Goal: Transaction & Acquisition: Purchase product/service

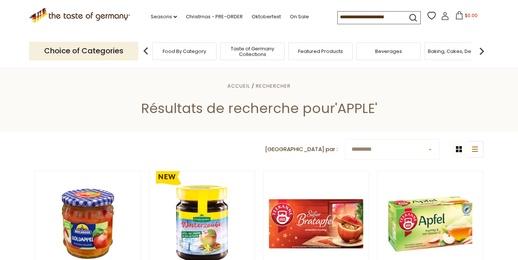
click at [389, 49] on span "Beverages" at bounding box center [388, 52] width 27 height 6
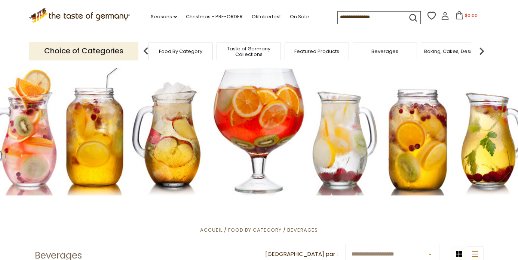
click at [245, 49] on span "Taste of Germany Collections" at bounding box center [249, 51] width 60 height 11
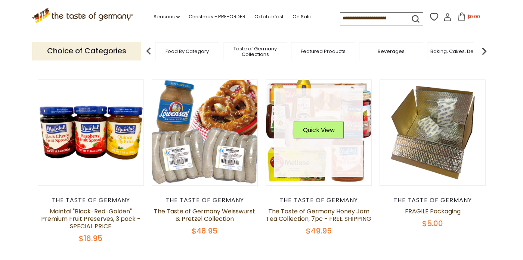
scroll to position [54, 0]
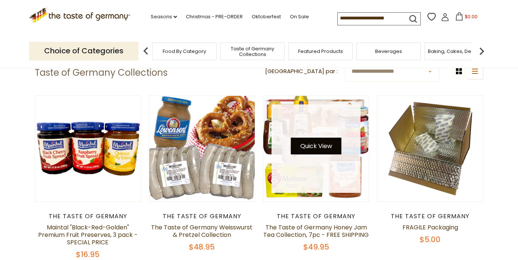
click at [311, 146] on button "Quick View" at bounding box center [316, 146] width 50 height 17
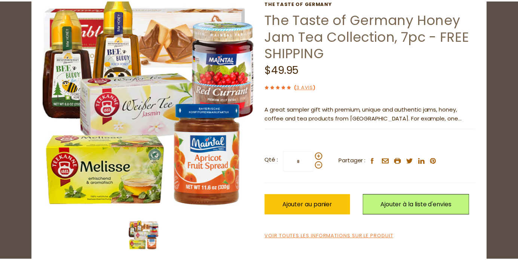
scroll to position [46, 0]
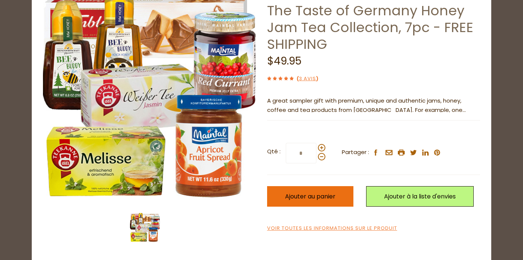
click at [315, 199] on span "Ajouter au panier" at bounding box center [310, 196] width 50 height 9
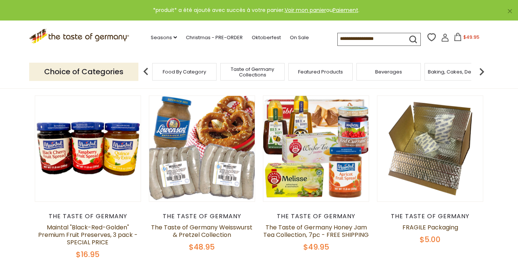
click at [463, 36] on span "$49.95" at bounding box center [471, 37] width 16 height 6
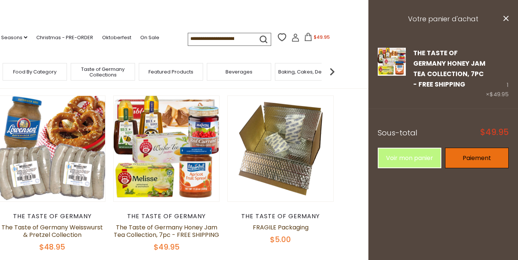
click at [470, 157] on link "Paiement" at bounding box center [477, 158] width 64 height 21
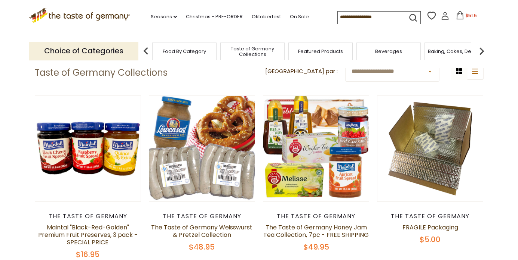
scroll to position [54, 0]
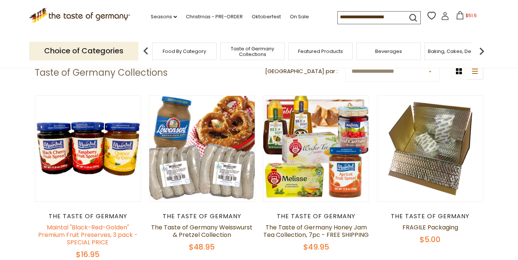
click at [86, 231] on link "Maintal "Black-Red-Golden" Premium Fruit Preserves, 3 pack - SPECIAL PRICE" at bounding box center [87, 235] width 99 height 24
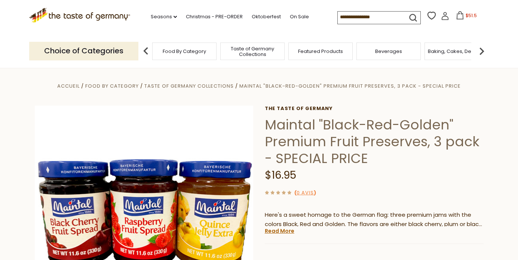
click at [465, 14] on span "$51.5" at bounding box center [470, 15] width 11 height 6
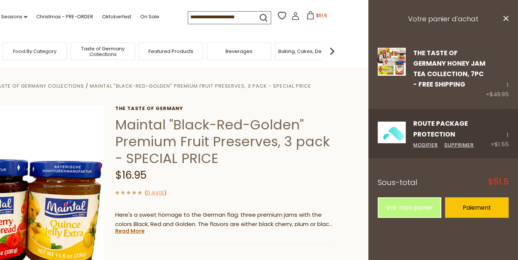
click at [506, 135] on div "1 × $1.55" at bounding box center [499, 133] width 18 height 31
click at [455, 143] on link "Supprimer" at bounding box center [459, 146] width 30 height 8
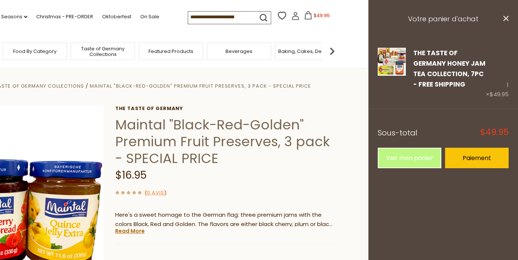
click at [470, 155] on link "Paiement" at bounding box center [477, 158] width 64 height 21
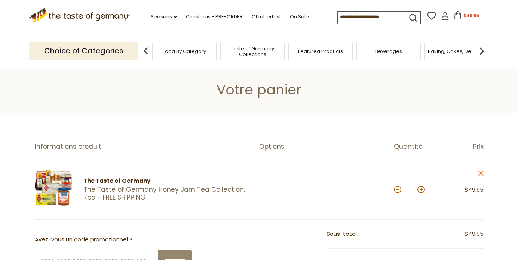
click at [265, 53] on span "Taste of Germany Collections" at bounding box center [252, 51] width 60 height 11
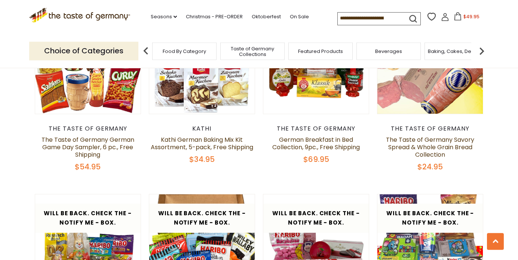
scroll to position [1040, 0]
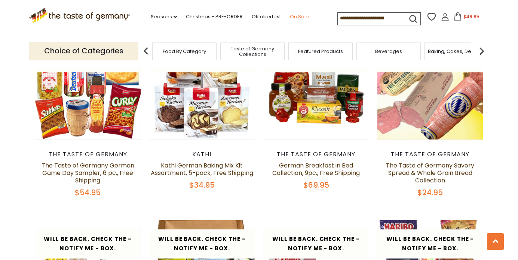
click at [290, 18] on link "On Sale" at bounding box center [299, 17] width 19 height 8
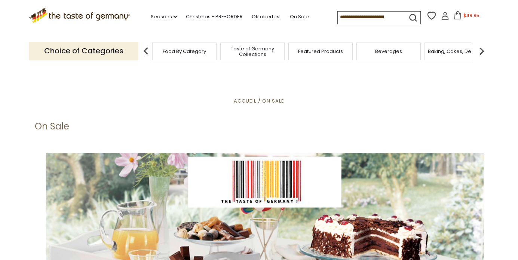
click at [254, 46] on span "Taste of Germany Collections" at bounding box center [252, 51] width 60 height 11
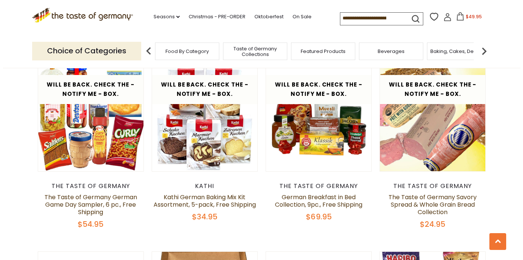
scroll to position [1004, 0]
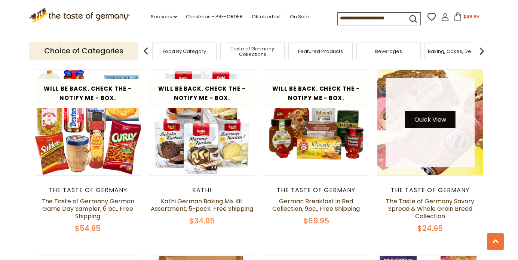
click at [421, 117] on button "Quick View" at bounding box center [430, 119] width 50 height 17
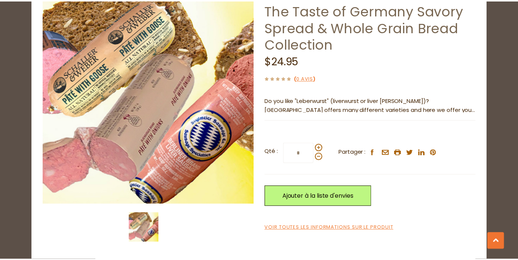
scroll to position [0, 0]
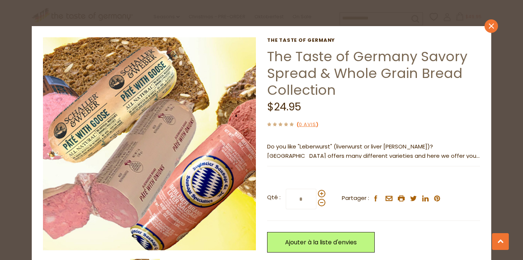
click at [490, 21] on link "close" at bounding box center [491, 25] width 13 height 13
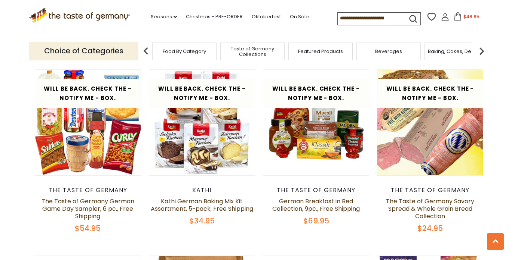
click at [362, 17] on input at bounding box center [368, 18] width 63 height 10
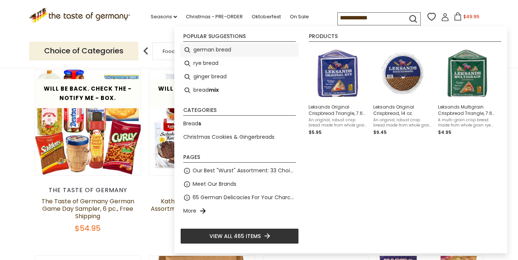
type input "**********"
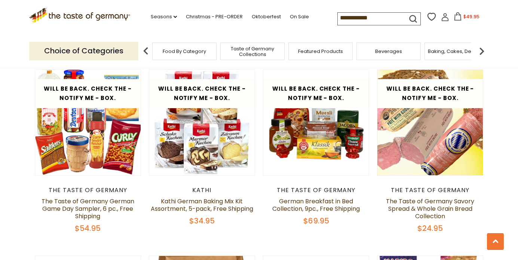
click at [409, 15] on icon "submit" at bounding box center [412, 18] width 7 height 7
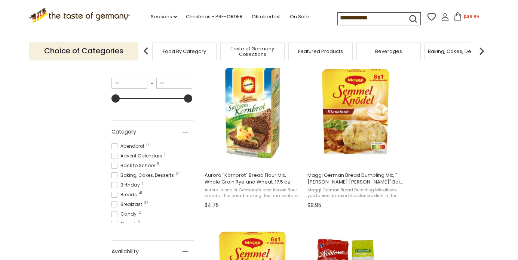
scroll to position [126, 0]
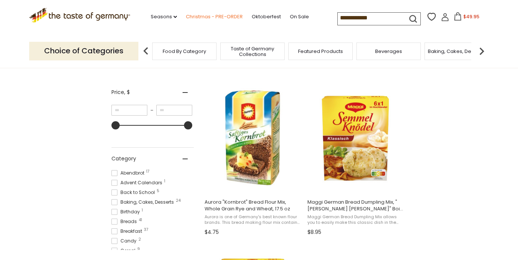
click at [198, 13] on link "Christmas - PRE-ORDER" at bounding box center [214, 17] width 57 height 8
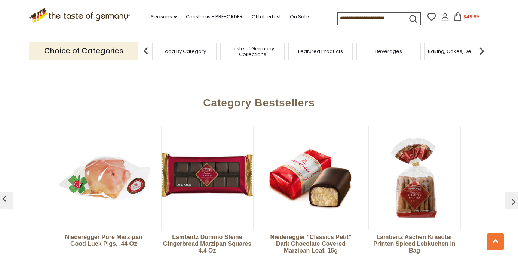
scroll to position [1960, 0]
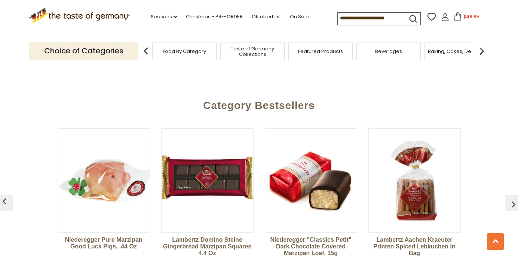
click at [120, 185] on img at bounding box center [104, 181] width 92 height 92
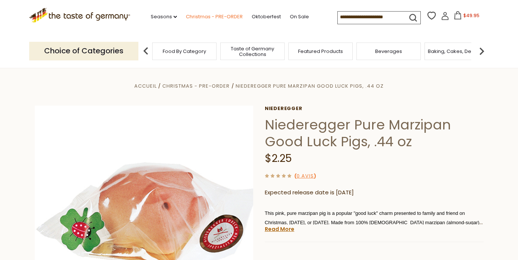
click at [186, 14] on link "Christmas - PRE-ORDER" at bounding box center [214, 17] width 57 height 8
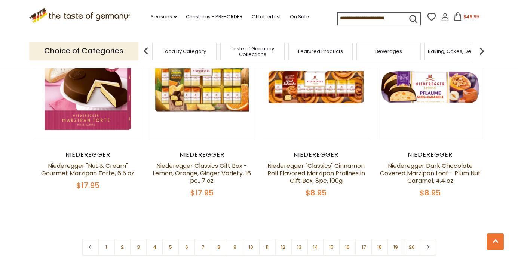
scroll to position [1740, 0]
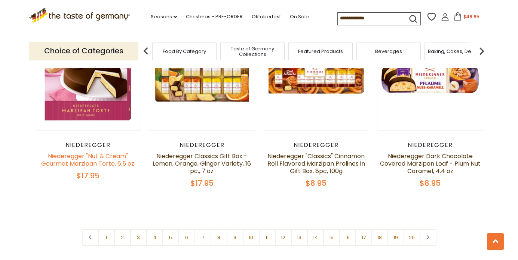
click at [101, 152] on link "Niederegger "Nut & Cream" Gourmet Marzipan Torte, 6.5 oz" at bounding box center [87, 160] width 93 height 16
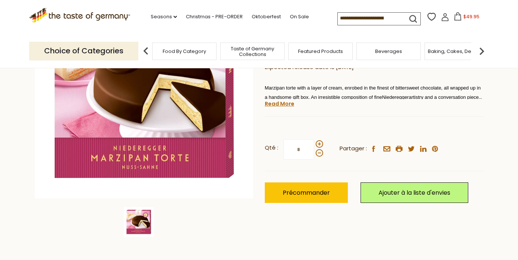
scroll to position [143, 0]
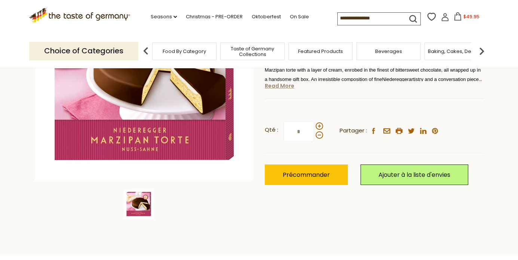
click at [276, 88] on link "Read More" at bounding box center [280, 85] width 30 height 7
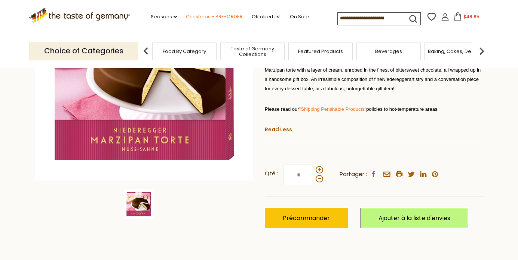
click at [211, 15] on link "Christmas - PRE-ORDER" at bounding box center [214, 17] width 57 height 8
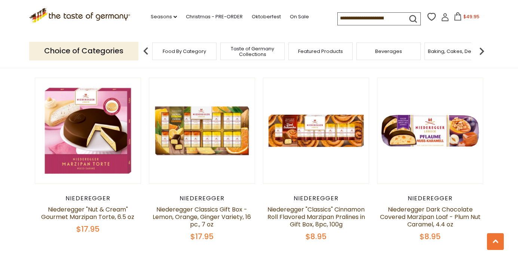
scroll to position [1695, 0]
